Goal: Task Accomplishment & Management: Complete application form

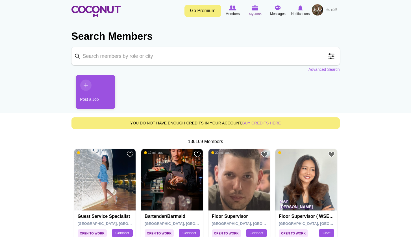
click at [257, 9] on img at bounding box center [255, 7] width 6 height 5
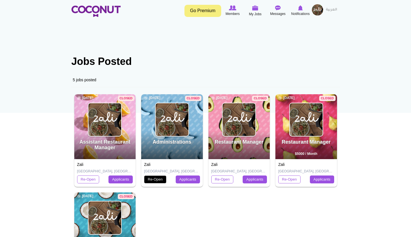
click at [161, 179] on link "Re-Open" at bounding box center [155, 180] width 22 height 8
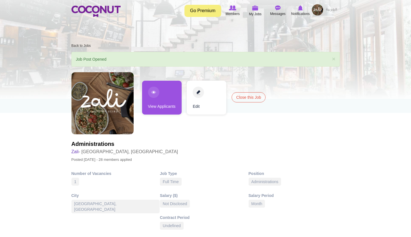
click at [165, 99] on link "View Applicants" at bounding box center [162, 98] width 40 height 34
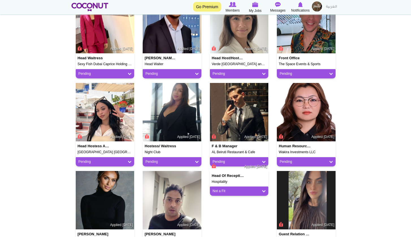
scroll to position [172, 0]
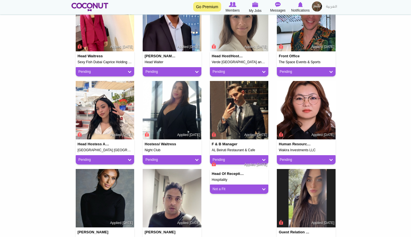
click at [240, 103] on img at bounding box center [239, 110] width 59 height 59
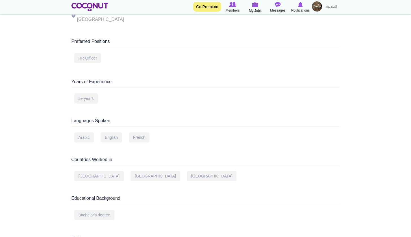
scroll to position [133, 0]
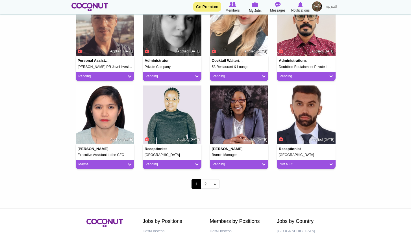
scroll to position [435, 0]
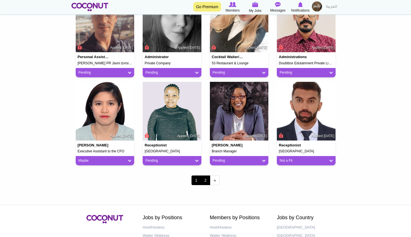
click at [203, 178] on link "2" at bounding box center [206, 181] width 10 height 10
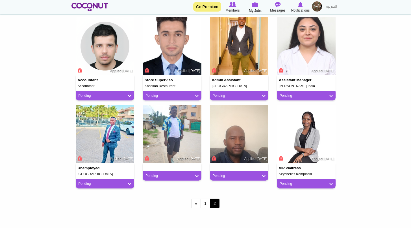
scroll to position [150, 0]
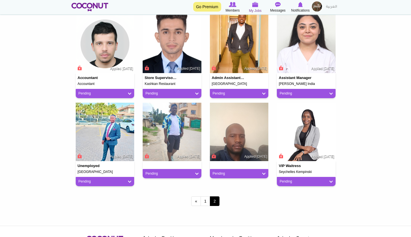
click at [256, 5] on img at bounding box center [255, 4] width 6 height 5
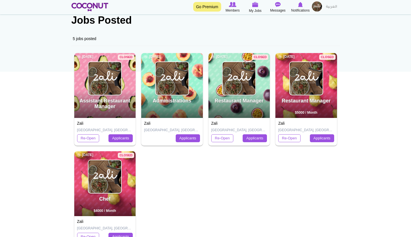
scroll to position [40, 0]
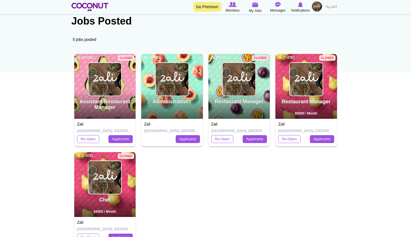
click at [109, 183] on img at bounding box center [104, 177] width 33 height 33
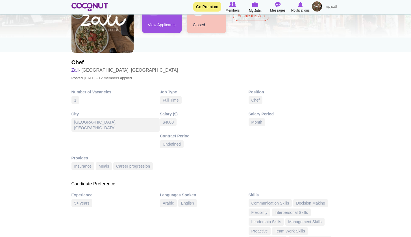
scroll to position [57, 0]
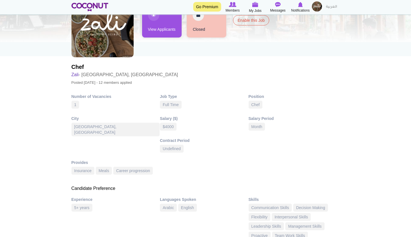
click at [170, 106] on div "Full Time" at bounding box center [171, 105] width 22 height 8
click at [170, 126] on div "$4000" at bounding box center [168, 127] width 17 height 8
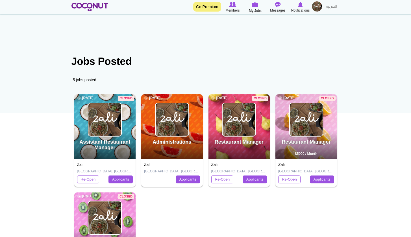
scroll to position [23, 0]
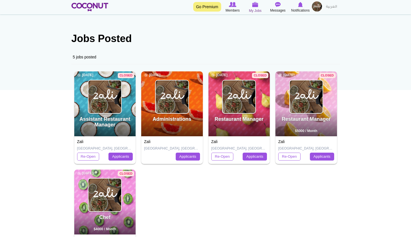
click at [257, 5] on img at bounding box center [255, 4] width 6 height 5
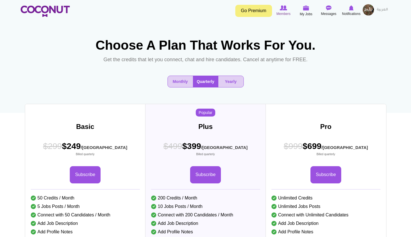
click at [280, 12] on span "Members" at bounding box center [283, 14] width 14 height 6
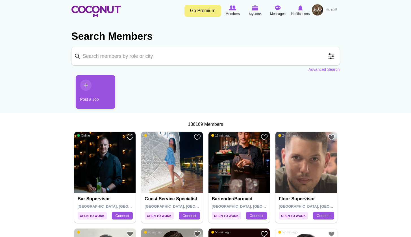
click at [96, 96] on link "Post a Job" at bounding box center [96, 92] width 40 height 34
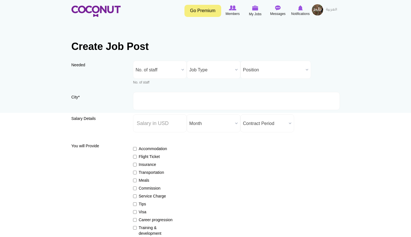
click at [174, 73] on span "No. of staff" at bounding box center [158, 70] width 44 height 18
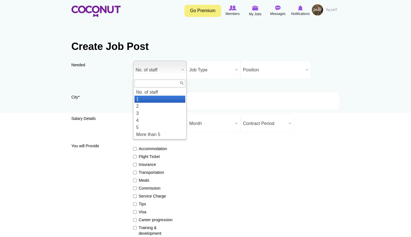
click at [167, 98] on li "1" at bounding box center [160, 99] width 51 height 7
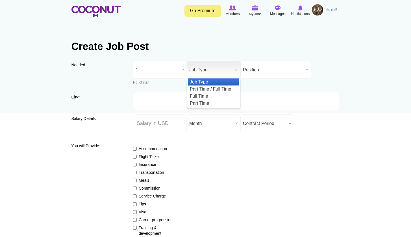
click at [211, 70] on span "Job Type" at bounding box center [211, 70] width 44 height 18
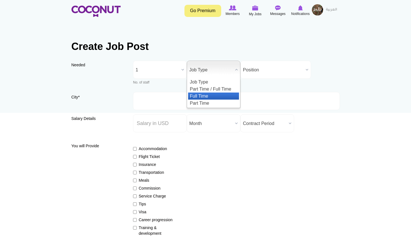
click at [205, 96] on li "Full Time" at bounding box center [213, 96] width 51 height 7
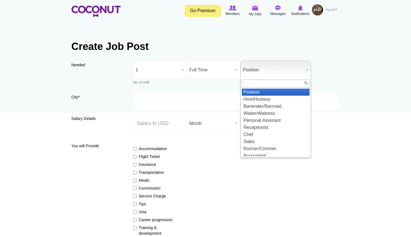
click at [261, 71] on span "Position" at bounding box center [273, 70] width 60 height 18
type input "che"
click at [261, 94] on li "Che f" at bounding box center [276, 92] width 68 height 7
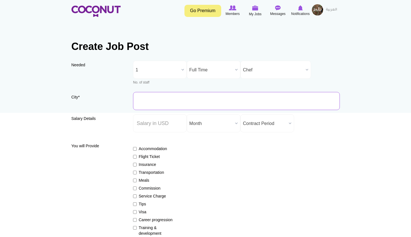
type input "B"
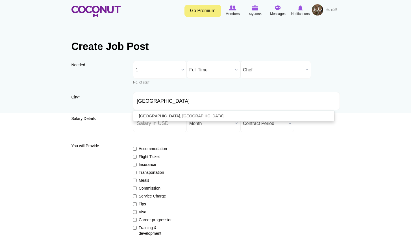
type input "Abu Dhabi, United Arab Emirates"
click at [254, 128] on span "Contract Period" at bounding box center [265, 124] width 44 height 18
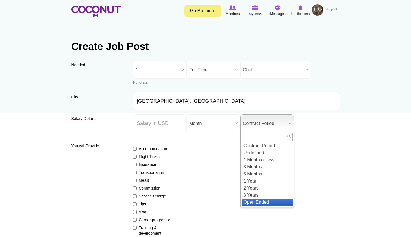
click at [262, 201] on li "Open Ended" at bounding box center [267, 202] width 51 height 7
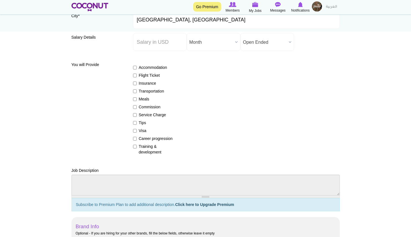
scroll to position [83, 0]
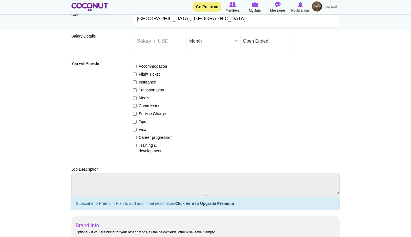
click at [134, 73] on input "Flight Ticket" at bounding box center [135, 75] width 4 height 4
checkbox input "true"
click at [135, 83] on input "Insurance" at bounding box center [135, 83] width 4 height 4
checkbox input "true"
click at [136, 97] on input "Meals" at bounding box center [135, 98] width 4 height 4
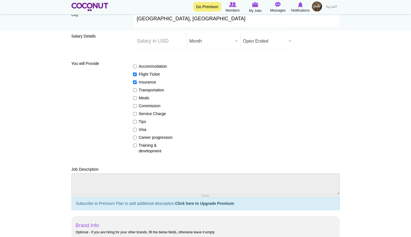
checkbox input "true"
click at [136, 129] on input "Visa" at bounding box center [135, 130] width 4 height 4
checkbox input "true"
click at [135, 140] on label "Career progression" at bounding box center [153, 138] width 41 height 6
click at [135, 140] on input "Career progression" at bounding box center [135, 138] width 4 height 4
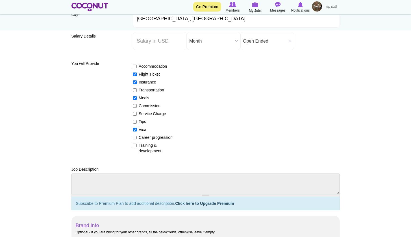
checkbox input "true"
click at [135, 145] on input "Training & development" at bounding box center [135, 146] width 4 height 4
checkbox input "true"
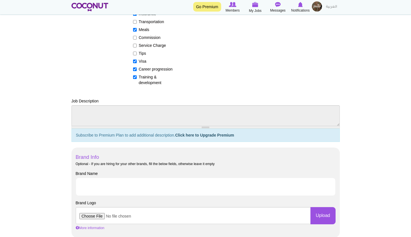
scroll to position [154, 0]
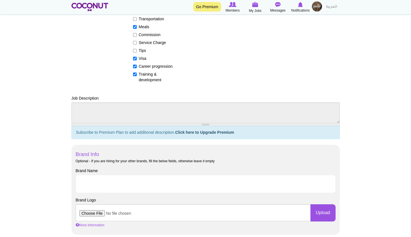
click at [295, 110] on textarea "Job Description" at bounding box center [205, 113] width 268 height 21
click at [268, 155] on h3 "Brand Info" at bounding box center [206, 155] width 260 height 6
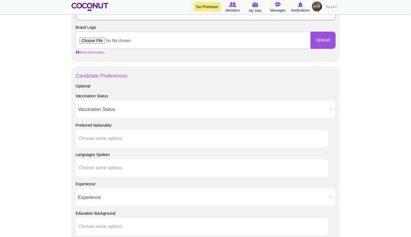
scroll to position [332, 0]
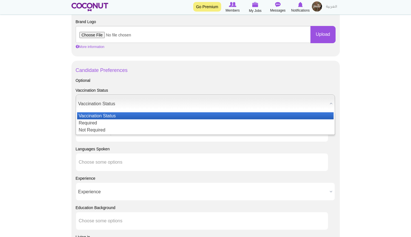
click at [329, 101] on b at bounding box center [331, 104] width 7 height 18
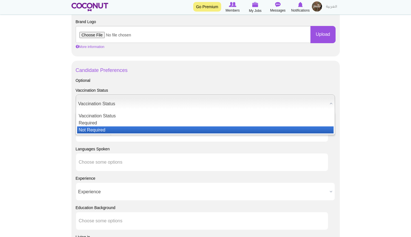
click at [305, 127] on li "Not Required" at bounding box center [205, 130] width 257 height 7
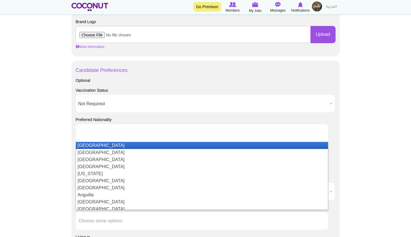
click at [277, 136] on ul at bounding box center [202, 133] width 253 height 18
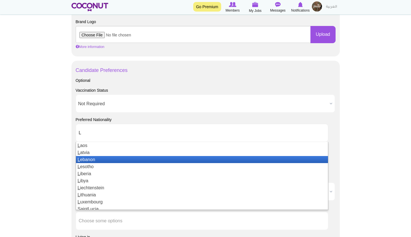
type input "L"
click at [181, 158] on li "L ebanon" at bounding box center [202, 159] width 252 height 7
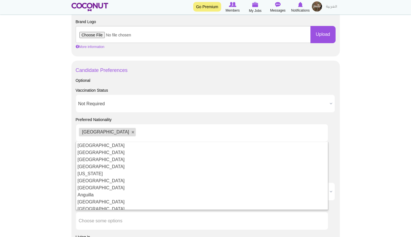
click at [363, 131] on body "Toggle navigation Go Premium Members My Jobs Post a Job Messages Notifications …" at bounding box center [205, 58] width 411 height 780
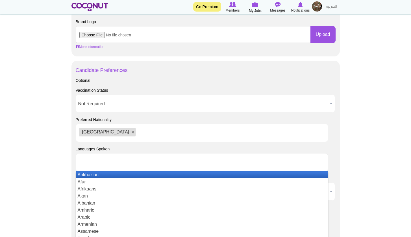
click at [254, 163] on ul at bounding box center [202, 162] width 253 height 18
type input "A"
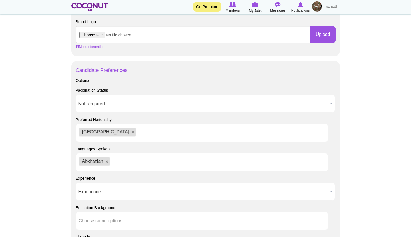
type input "A"
click at [107, 160] on link at bounding box center [106, 161] width 3 height 3
click at [94, 161] on link at bounding box center [94, 161] width 3 height 3
type input "Choose some optionsA"
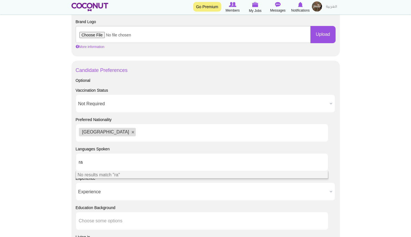
type input "r"
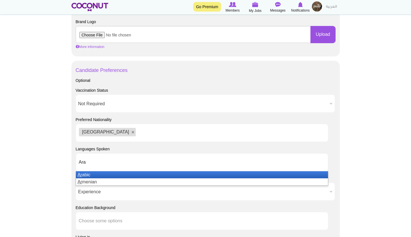
type input "Arab"
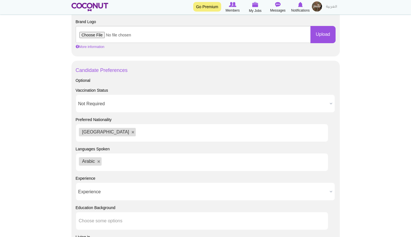
type input "E"
type input "n"
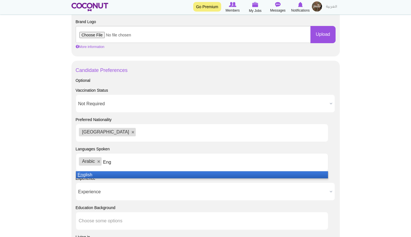
type input "Eng"
click at [92, 174] on li "Eng lish" at bounding box center [202, 175] width 252 height 7
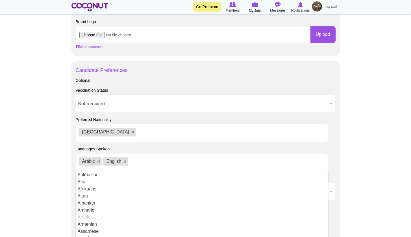
click at [396, 150] on body "Toggle navigation Go Premium Members My Jobs Post a Job Messages Notifications …" at bounding box center [205, 58] width 411 height 780
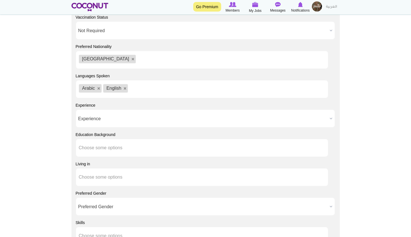
scroll to position [406, 0]
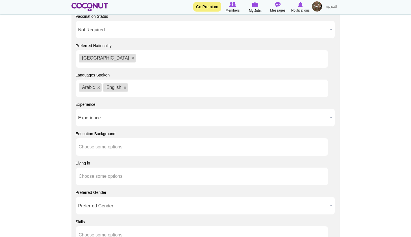
click at [330, 120] on b at bounding box center [331, 118] width 7 height 18
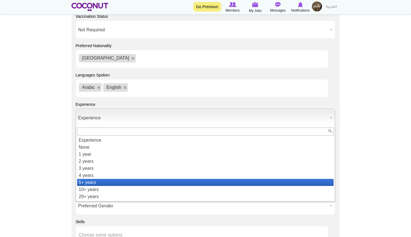
click at [283, 180] on li "5+ years" at bounding box center [205, 182] width 257 height 7
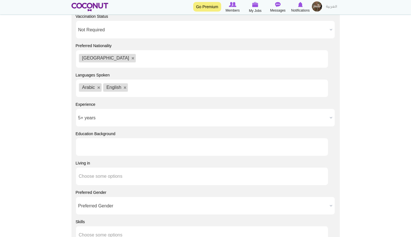
click at [299, 144] on ul at bounding box center [202, 147] width 253 height 18
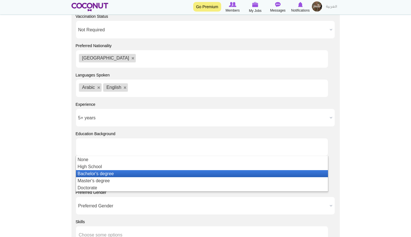
click at [261, 171] on li "Bachelor's degree" at bounding box center [202, 173] width 252 height 7
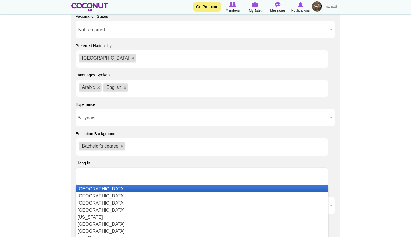
click at [290, 173] on ul at bounding box center [202, 177] width 253 height 18
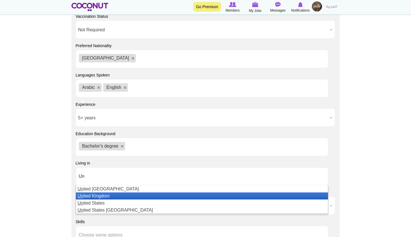
type input "Un"
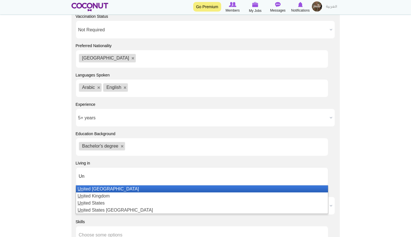
click at [220, 189] on li "Un ited Arab Emirates" at bounding box center [202, 189] width 252 height 7
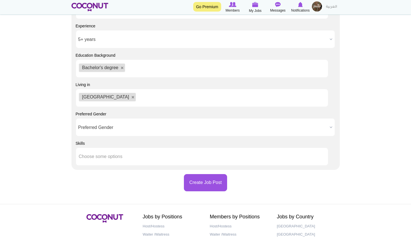
scroll to position [486, 0]
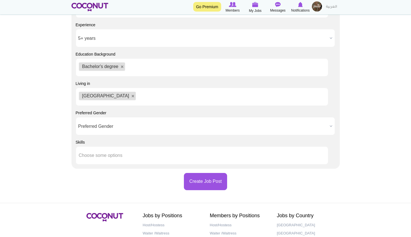
click at [314, 128] on span "Preferred Gender" at bounding box center [202, 127] width 249 height 18
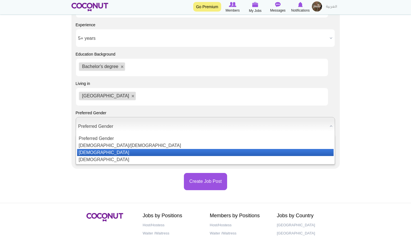
click at [289, 151] on li "Male" at bounding box center [205, 152] width 257 height 7
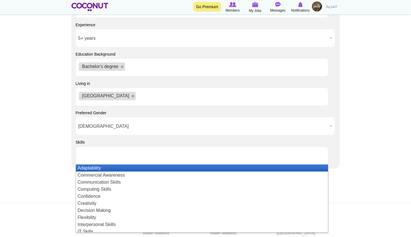
click at [260, 153] on ul at bounding box center [202, 156] width 253 height 18
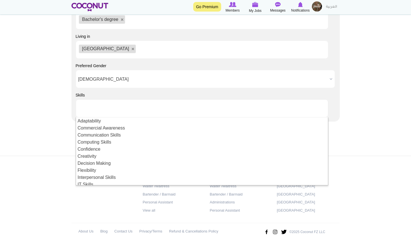
scroll to position [534, 0]
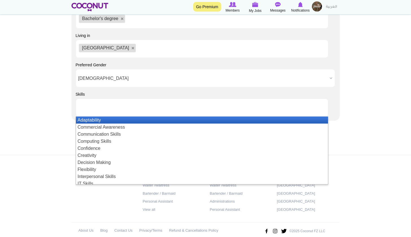
click at [123, 120] on li "Adaptability" at bounding box center [202, 120] width 252 height 7
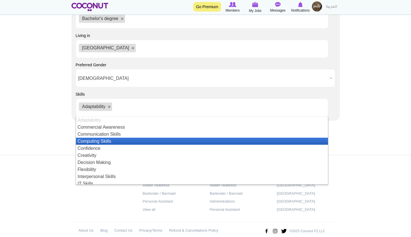
click at [110, 140] on li "Computing Skills" at bounding box center [202, 141] width 252 height 7
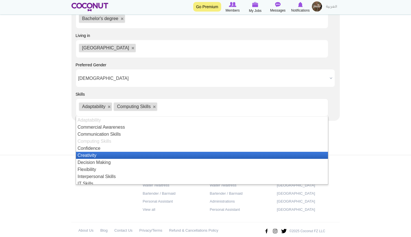
click at [100, 153] on li "Creativity" at bounding box center [202, 155] width 252 height 7
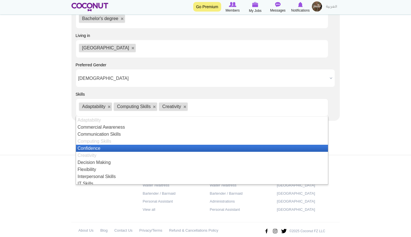
click at [99, 148] on li "Confidence" at bounding box center [202, 148] width 252 height 7
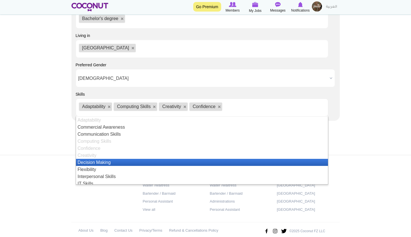
click at [98, 160] on li "Decision Making" at bounding box center [202, 162] width 252 height 7
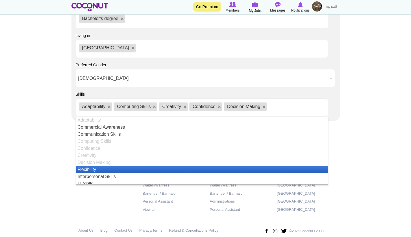
click at [94, 170] on li "Flexibility" at bounding box center [202, 169] width 252 height 7
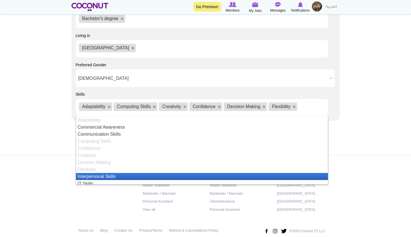
click at [94, 175] on li "Interpersonal Skills" at bounding box center [202, 176] width 252 height 7
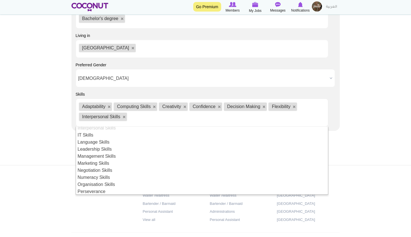
scroll to position [65, 0]
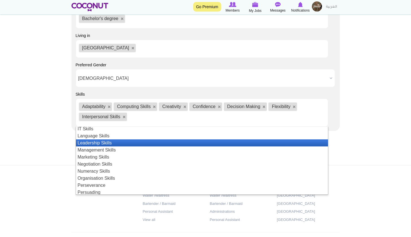
click at [116, 141] on li "Leadership Skills" at bounding box center [202, 143] width 252 height 7
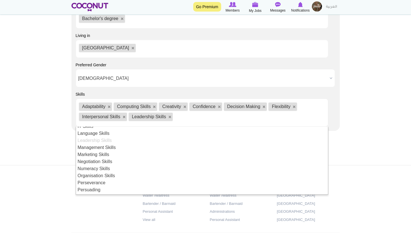
scroll to position [68, 0]
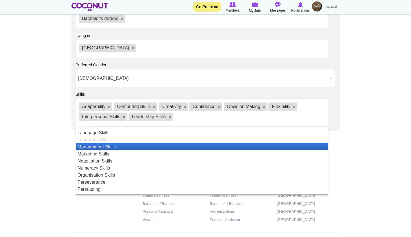
click at [117, 144] on li "Management Skills" at bounding box center [202, 147] width 252 height 7
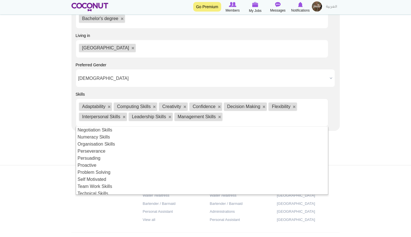
scroll to position [101, 0]
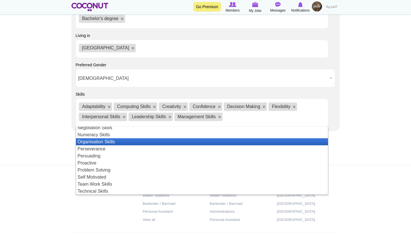
click at [117, 141] on li "Organisation Skills" at bounding box center [202, 141] width 252 height 7
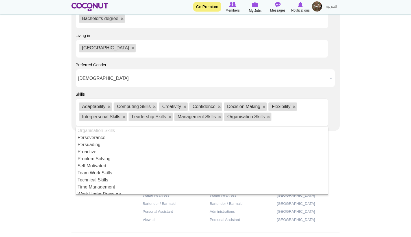
scroll to position [117, 0]
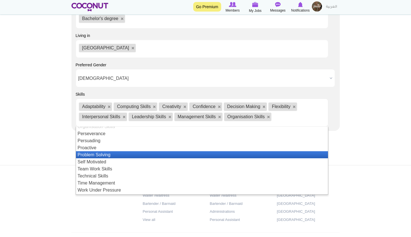
click at [87, 154] on li "Problem Solving" at bounding box center [202, 154] width 252 height 7
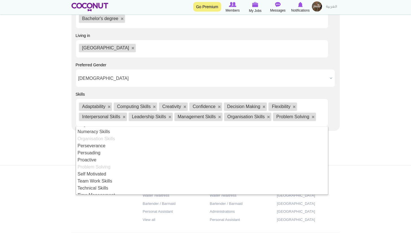
scroll to position [123, 0]
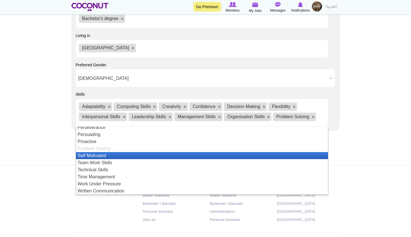
click at [103, 155] on li "Self Motivated" at bounding box center [202, 155] width 252 height 7
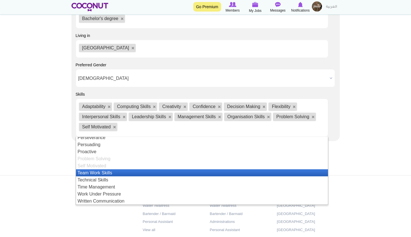
click at [116, 174] on li "Team Work Skills" at bounding box center [202, 173] width 252 height 7
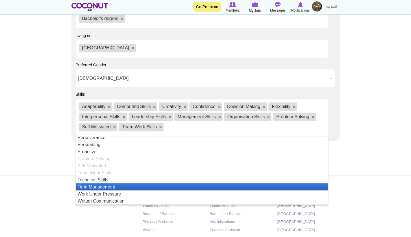
click at [117, 185] on li "Time Management" at bounding box center [202, 187] width 252 height 7
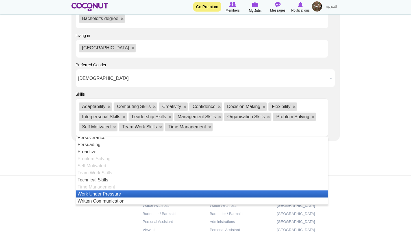
click at [107, 193] on li "Work Under Pressure" at bounding box center [202, 194] width 252 height 7
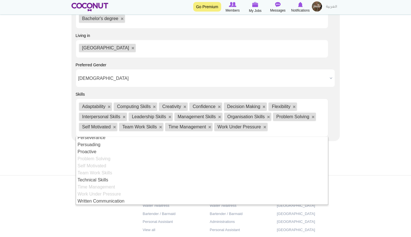
click at [315, 103] on ul "Adaptability Computing Skills Creativity Confidence Decision Making Flexibility…" at bounding box center [202, 118] width 253 height 38
click at [156, 105] on link at bounding box center [154, 106] width 3 height 3
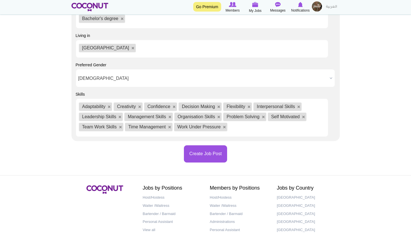
scroll to position [7, 0]
click at [175, 106] on link at bounding box center [174, 106] width 3 height 3
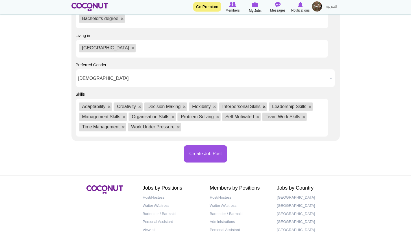
click at [264, 106] on link at bounding box center [264, 106] width 3 height 3
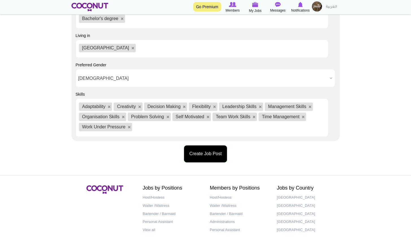
click at [220, 150] on button "Create Job Post" at bounding box center [205, 154] width 43 height 17
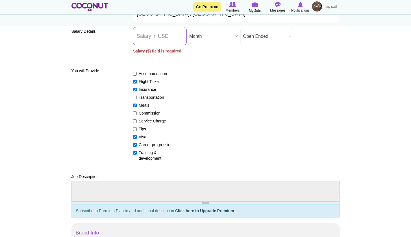
scroll to position [72, 0]
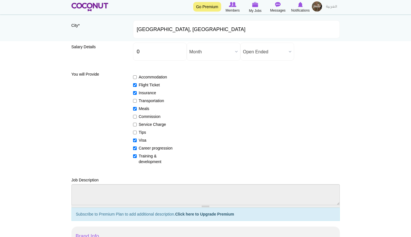
click at [240, 75] on div "Accommodation Flight Ticket Insurance Transportation Meals Commission Service C…" at bounding box center [236, 117] width 207 height 96
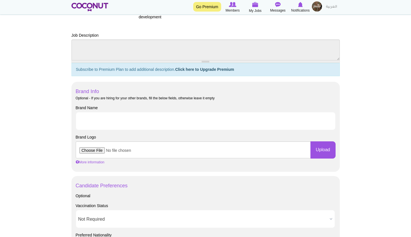
scroll to position [0, 0]
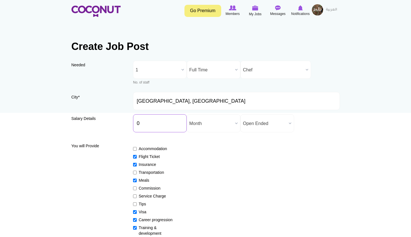
click at [153, 120] on input "0" at bounding box center [160, 123] width 54 height 18
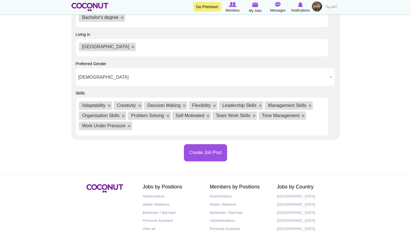
scroll to position [539, 0]
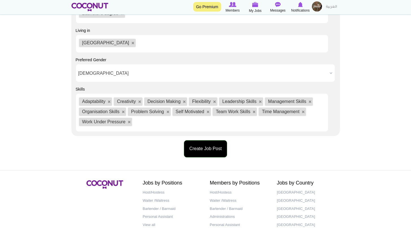
type input "0000"
click at [216, 146] on button "Create Job Post" at bounding box center [205, 148] width 43 height 17
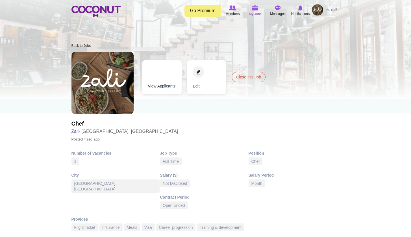
click at [255, 10] on img at bounding box center [255, 7] width 6 height 5
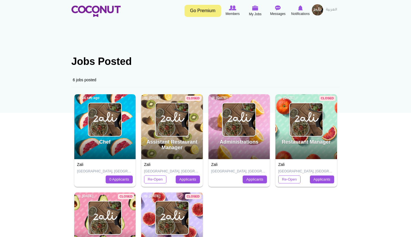
drag, startPoint x: 248, startPoint y: 97, endPoint x: 233, endPoint y: 96, distance: 15.3
click at [233, 96] on div "Administrations [DATE]" at bounding box center [240, 126] width 62 height 65
click at [236, 7] on img at bounding box center [232, 7] width 7 height 5
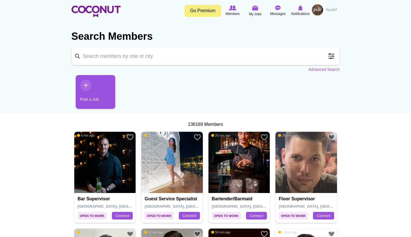
click at [211, 56] on input "Keyword" at bounding box center [205, 56] width 268 height 18
click at [329, 57] on span at bounding box center [331, 56] width 11 height 11
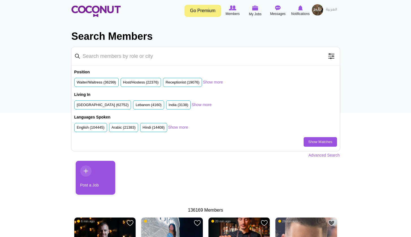
click at [255, 58] on input "Keyword" at bounding box center [205, 56] width 268 height 18
type input "chef"
click at [319, 143] on link "Show Matches" at bounding box center [320, 142] width 33 height 10
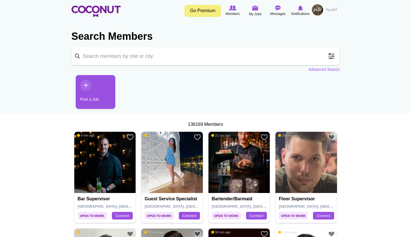
click at [333, 53] on span at bounding box center [331, 56] width 11 height 11
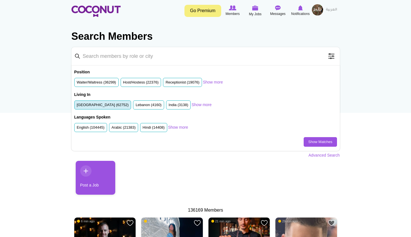
click at [118, 104] on label "[GEOGRAPHIC_DATA] (62752)" at bounding box center [103, 105] width 52 height 5
click at [77, 106] on input "[GEOGRAPHIC_DATA] (62752)" at bounding box center [77, 106] width 0 height 0
click at [125, 127] on label "Arabic (21383)" at bounding box center [124, 127] width 24 height 5
click at [112, 129] on input "Arabic (21383)" at bounding box center [112, 129] width 0 height 0
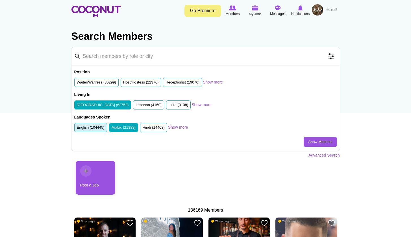
click at [104, 128] on label "English (104445)" at bounding box center [91, 127] width 28 height 5
click at [77, 129] on input "English (104445)" at bounding box center [77, 129] width 0 height 0
click at [305, 140] on link "Show Matches" at bounding box center [320, 142] width 33 height 10
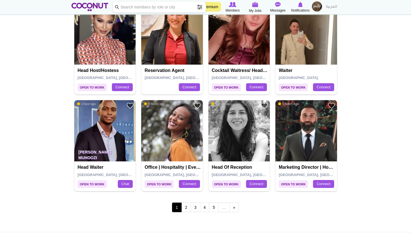
scroll to position [920, 0]
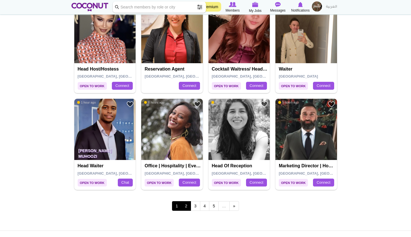
click at [185, 201] on link "2" at bounding box center [186, 206] width 10 height 10
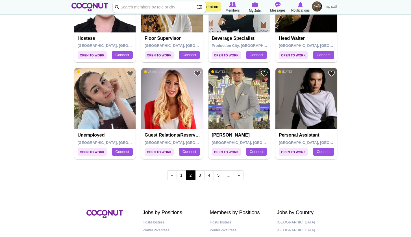
scroll to position [953, 0]
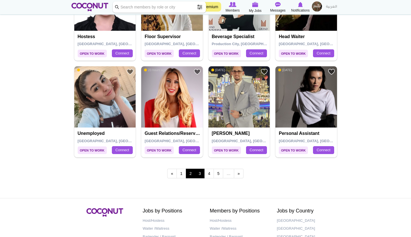
click at [199, 169] on link "3" at bounding box center [200, 174] width 10 height 10
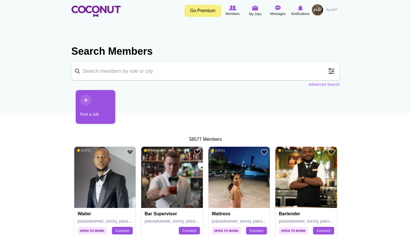
click at [331, 70] on span at bounding box center [331, 71] width 11 height 11
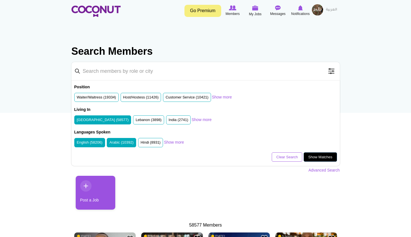
click at [306, 156] on link "Show Matches" at bounding box center [320, 158] width 33 height 10
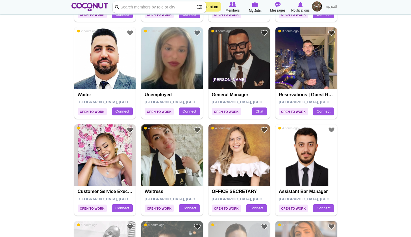
scroll to position [687, 0]
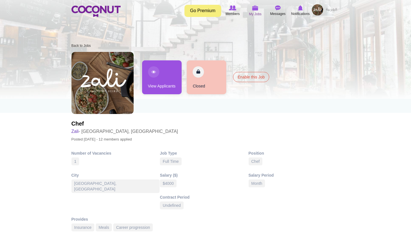
click at [253, 12] on span "My Jobs" at bounding box center [255, 14] width 13 height 6
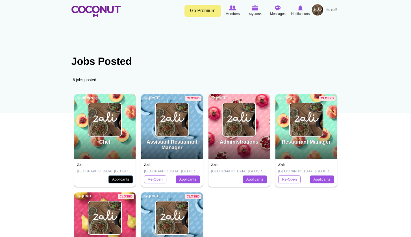
click at [120, 178] on link "Applicants" at bounding box center [121, 180] width 24 height 8
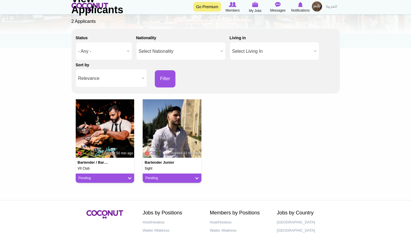
scroll to position [69, 0]
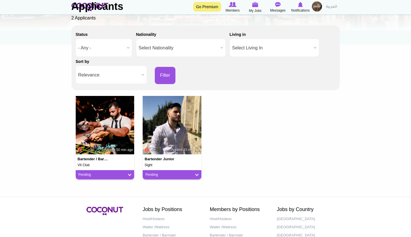
click at [107, 131] on img at bounding box center [105, 125] width 59 height 59
